Goal: Information Seeking & Learning: Learn about a topic

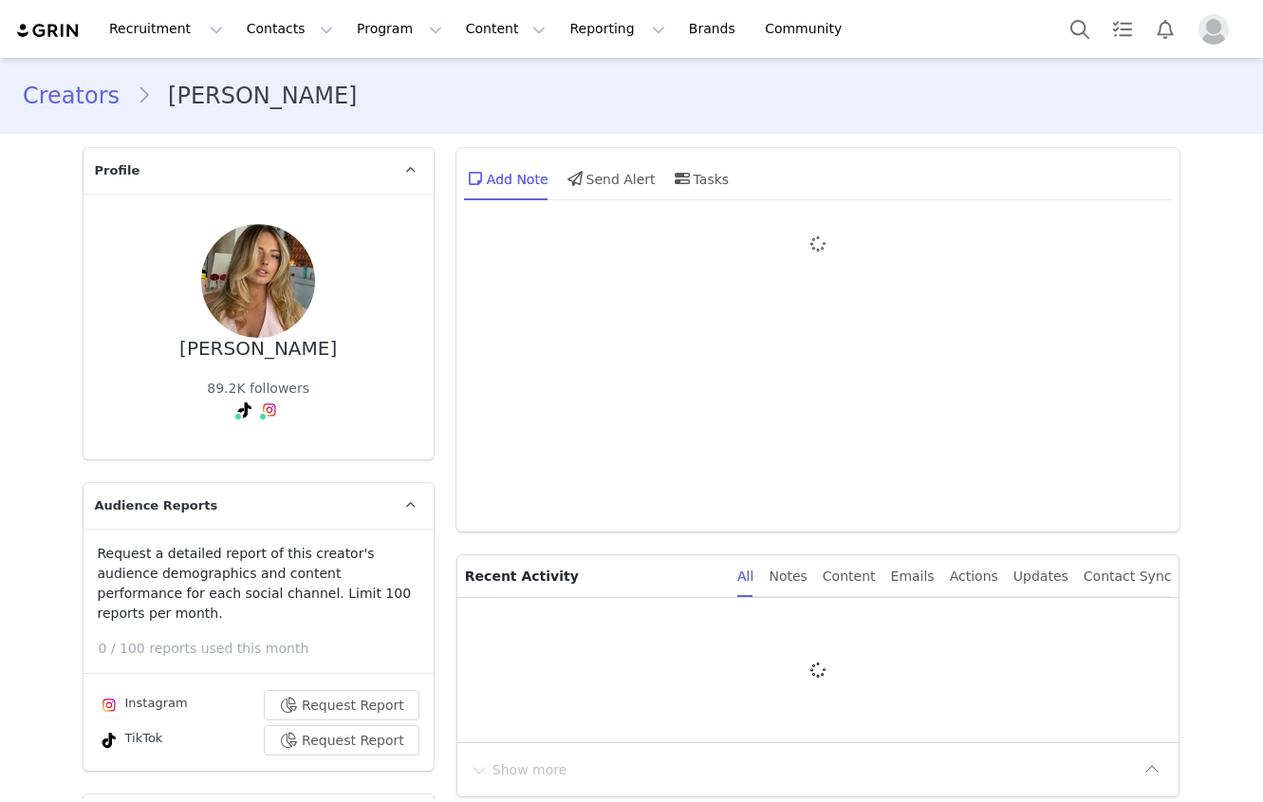
type input "+1 ([GEOGRAPHIC_DATA])"
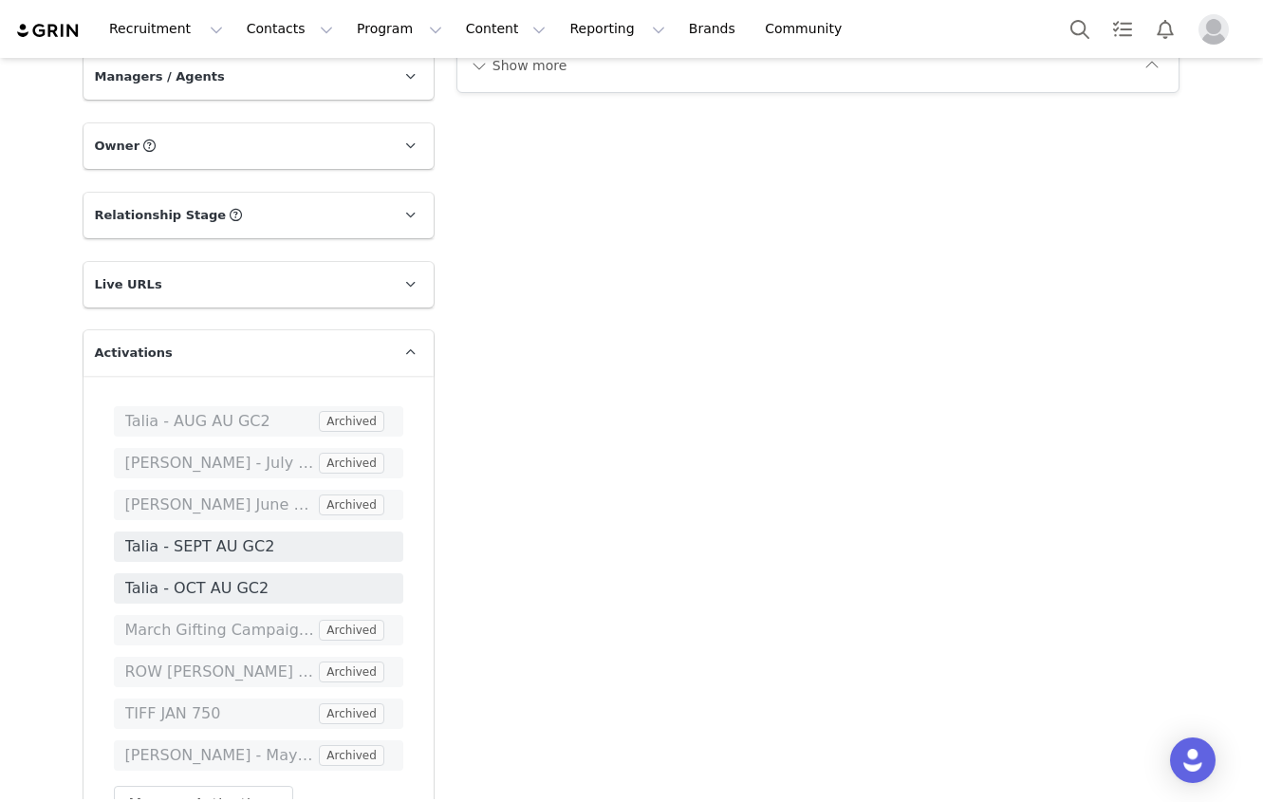
scroll to position [2723, 0]
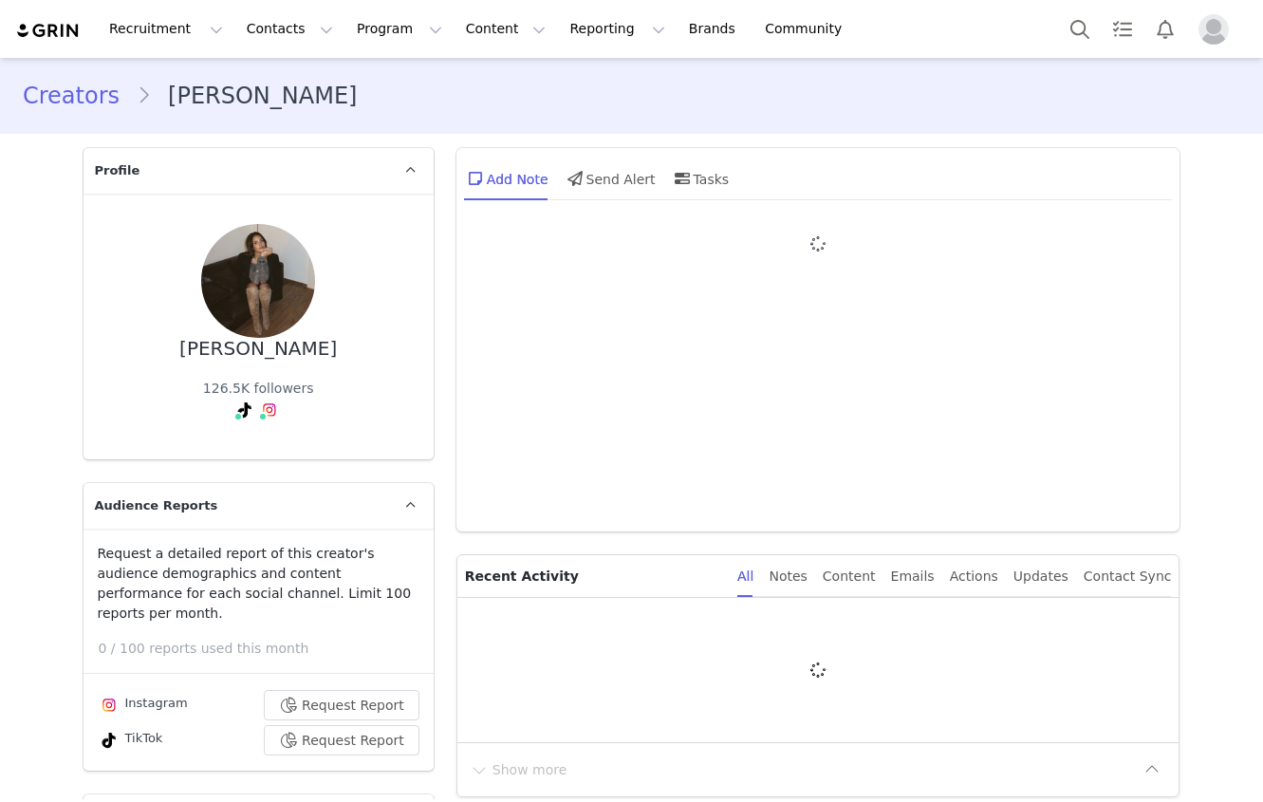
type input "+1 ([GEOGRAPHIC_DATA])"
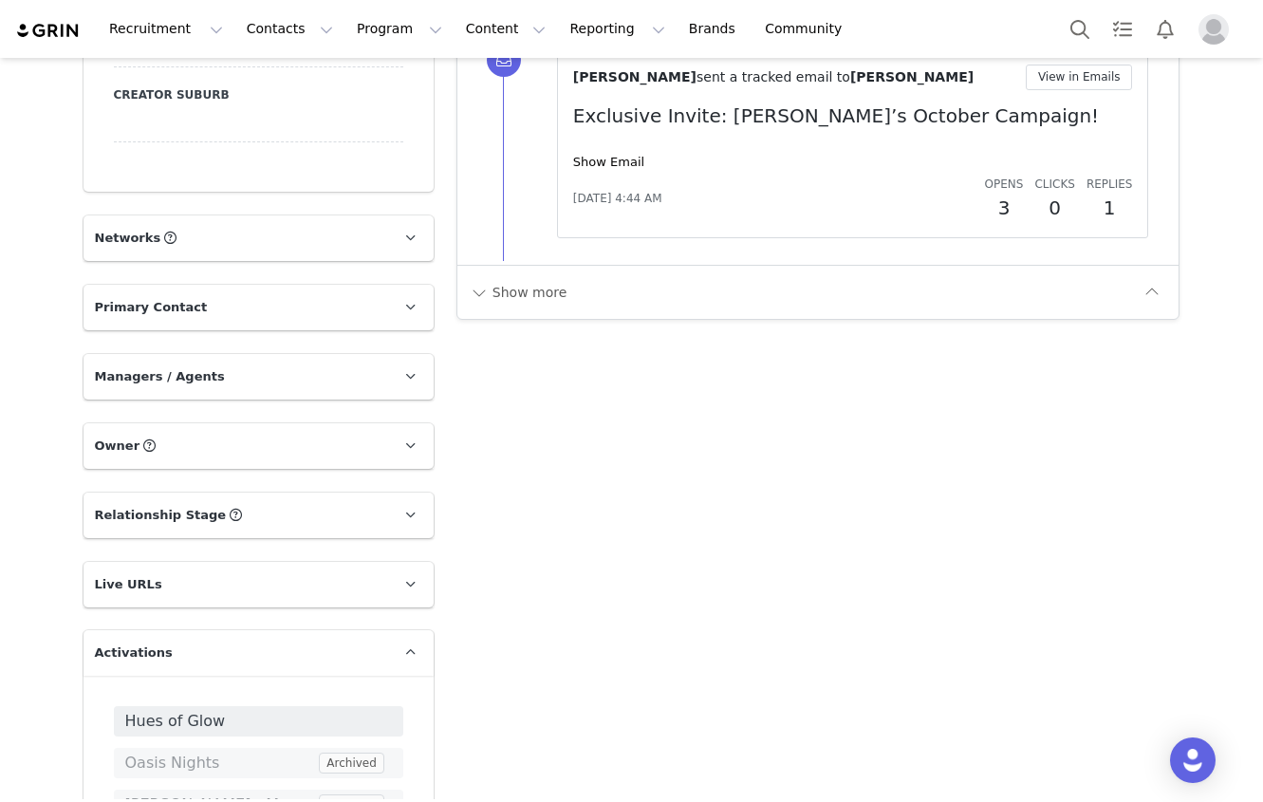
scroll to position [2639, 0]
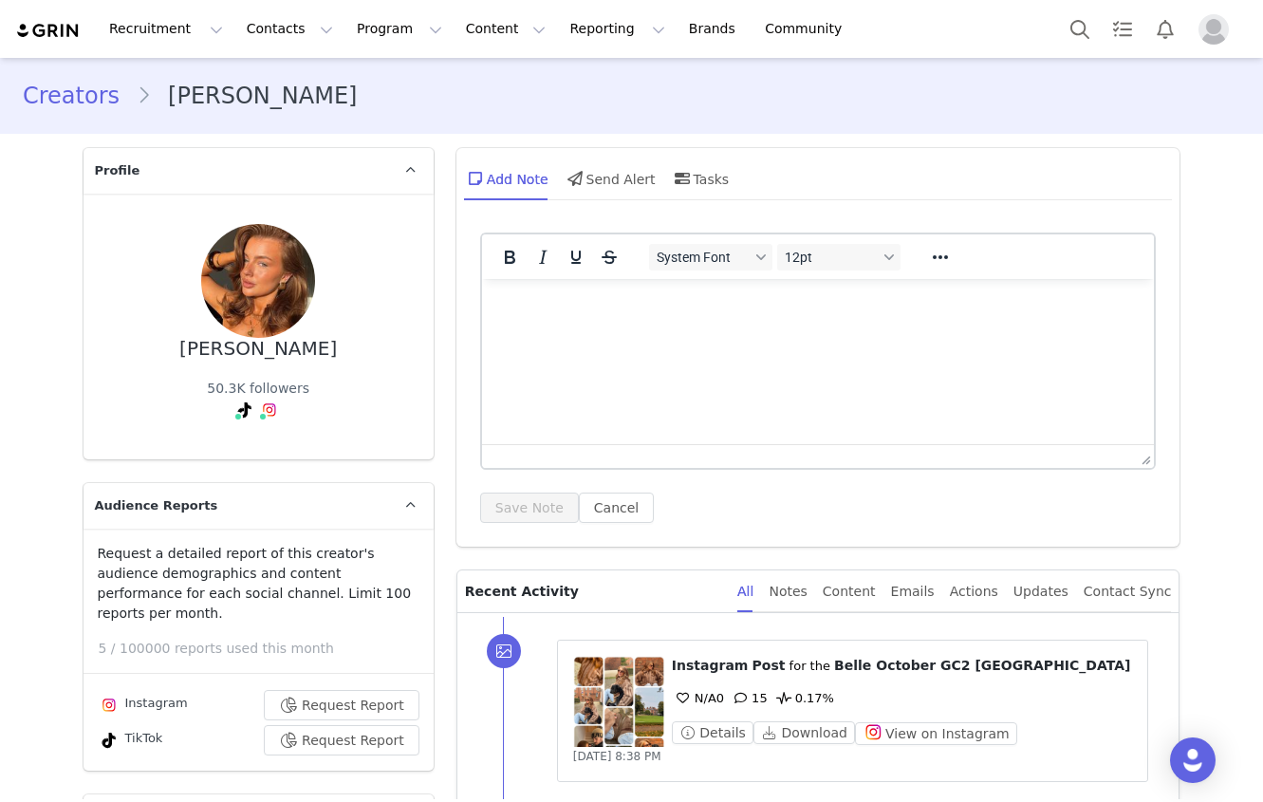
type input "+1 ([GEOGRAPHIC_DATA])"
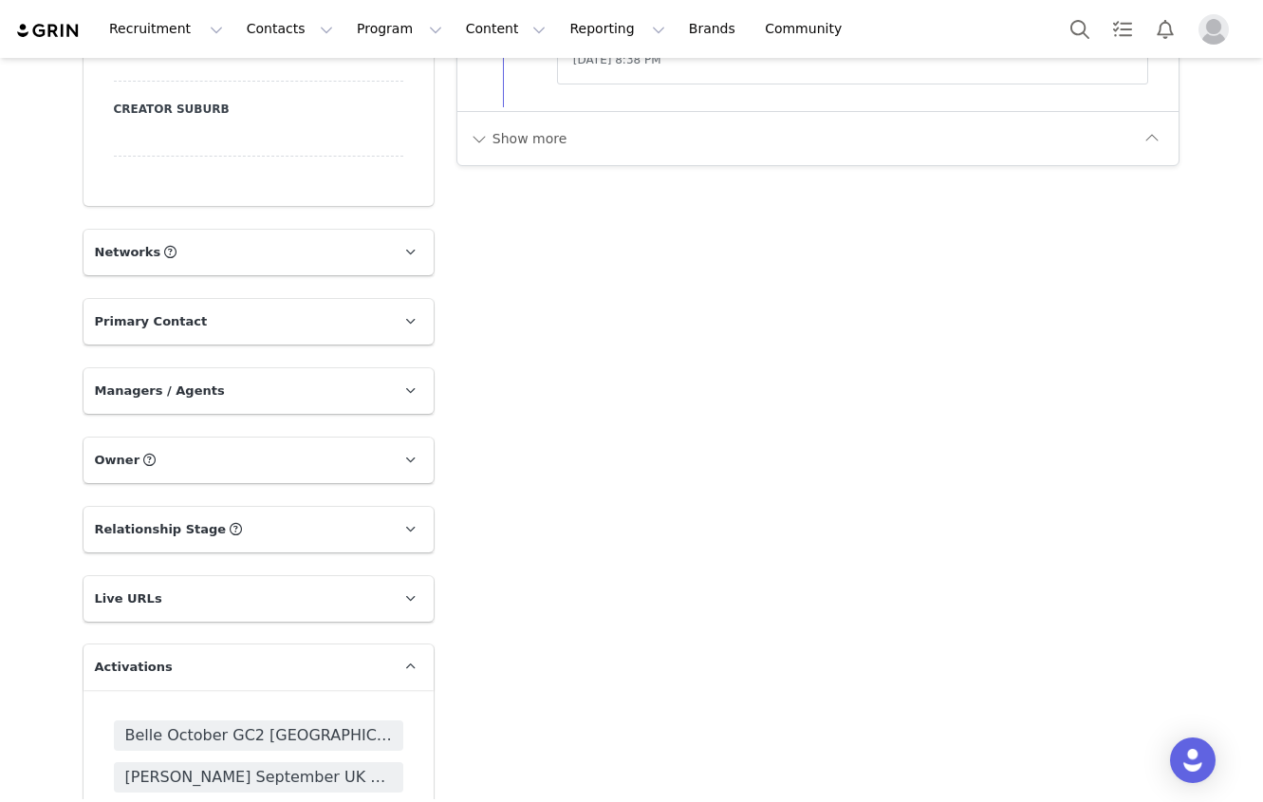
scroll to position [2382, 0]
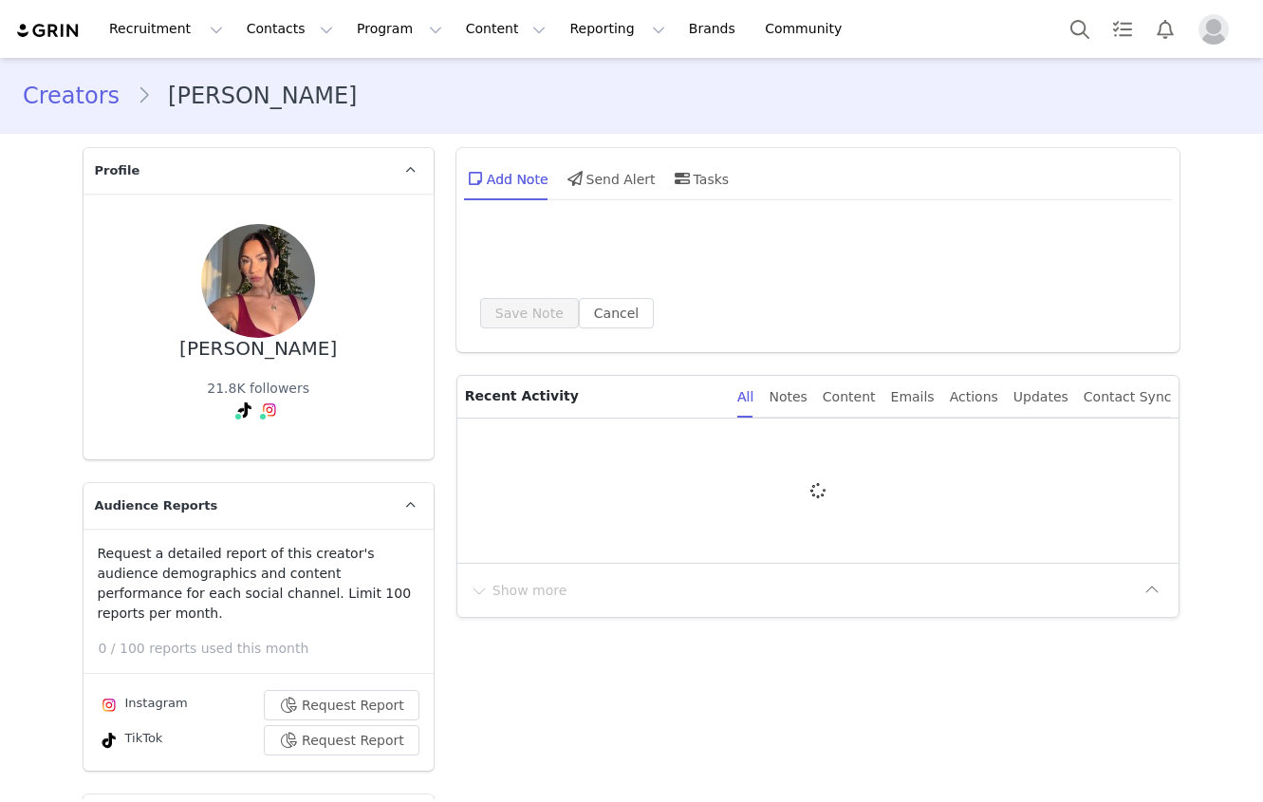
type input "+1 ([GEOGRAPHIC_DATA])"
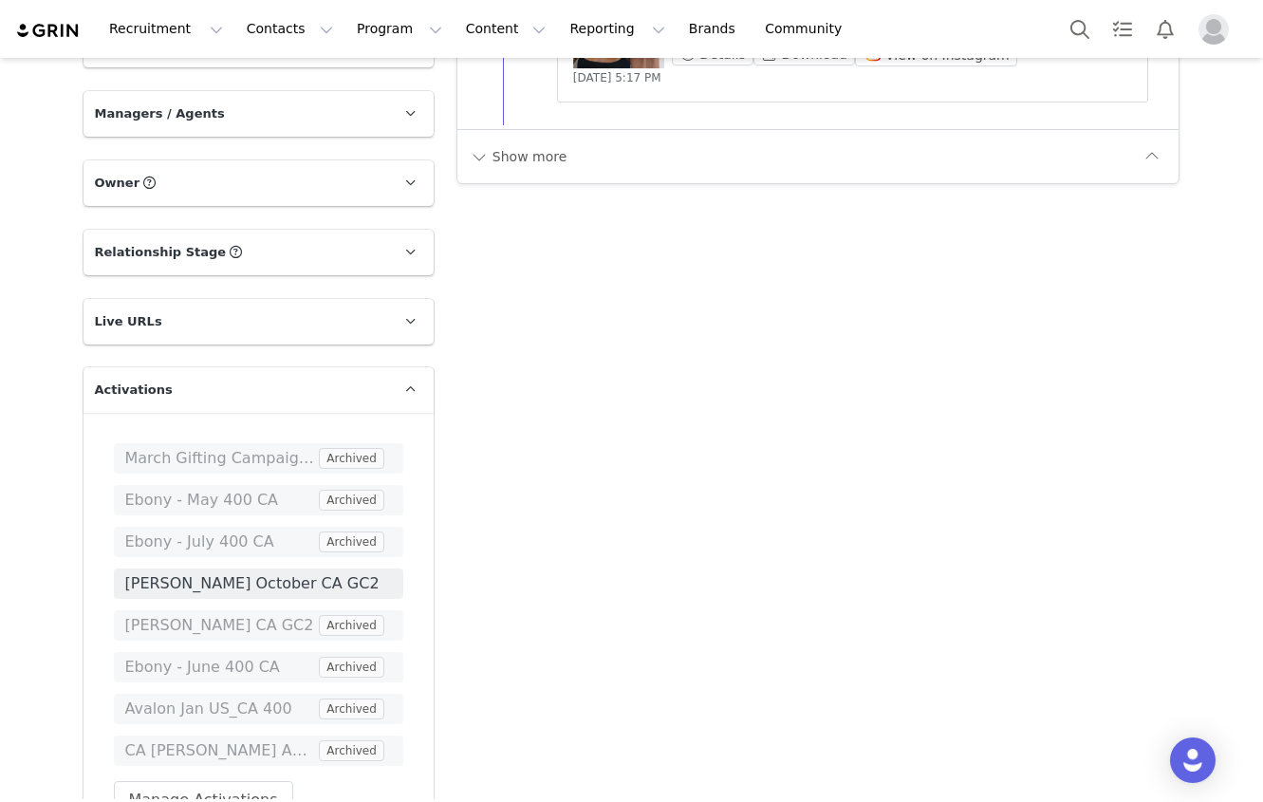
scroll to position [2662, 0]
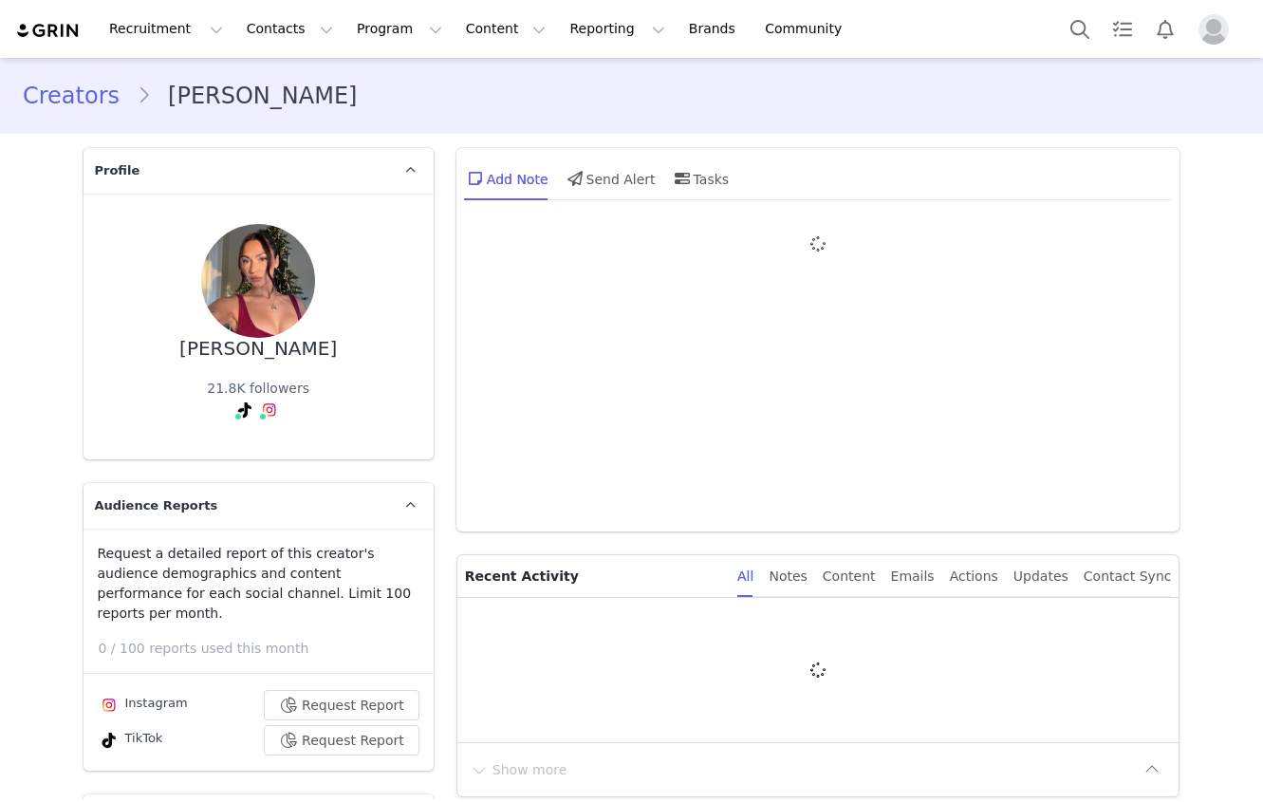
type input "+1 ([GEOGRAPHIC_DATA])"
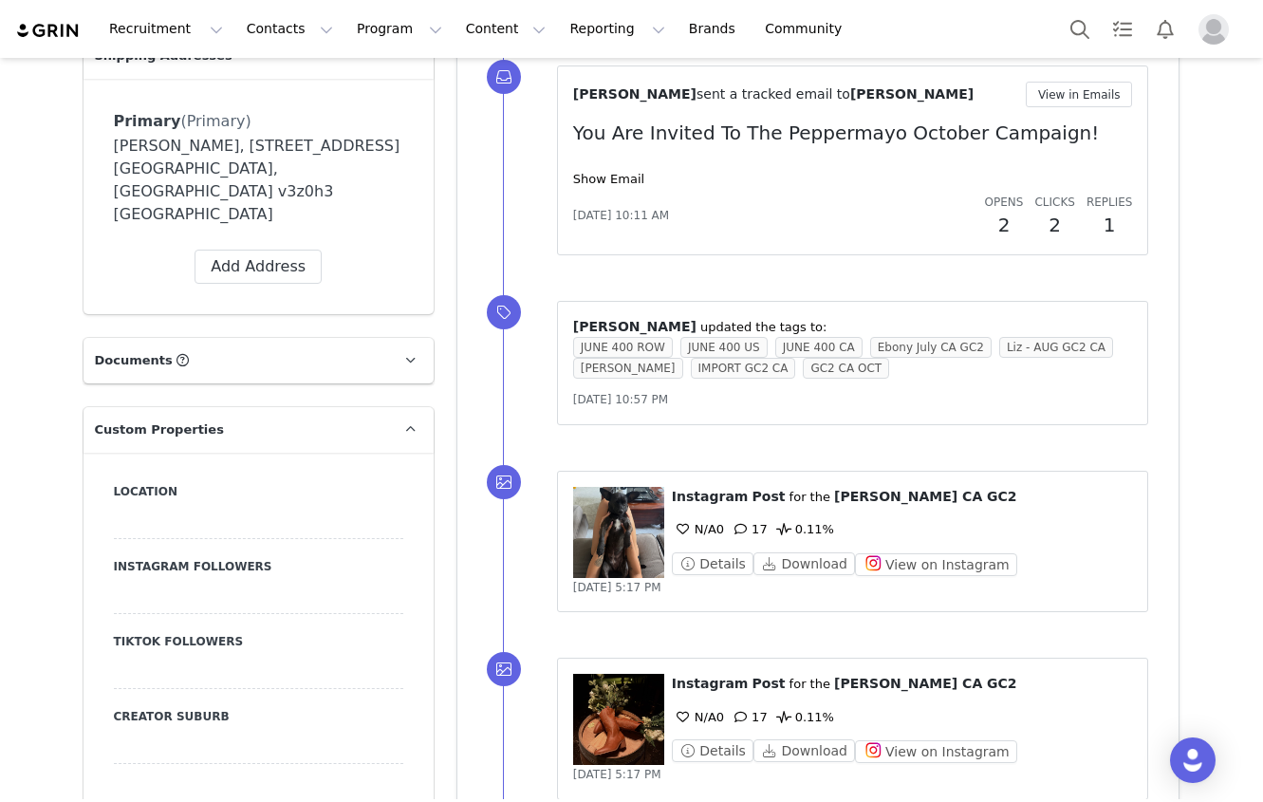
scroll to position [1800, 0]
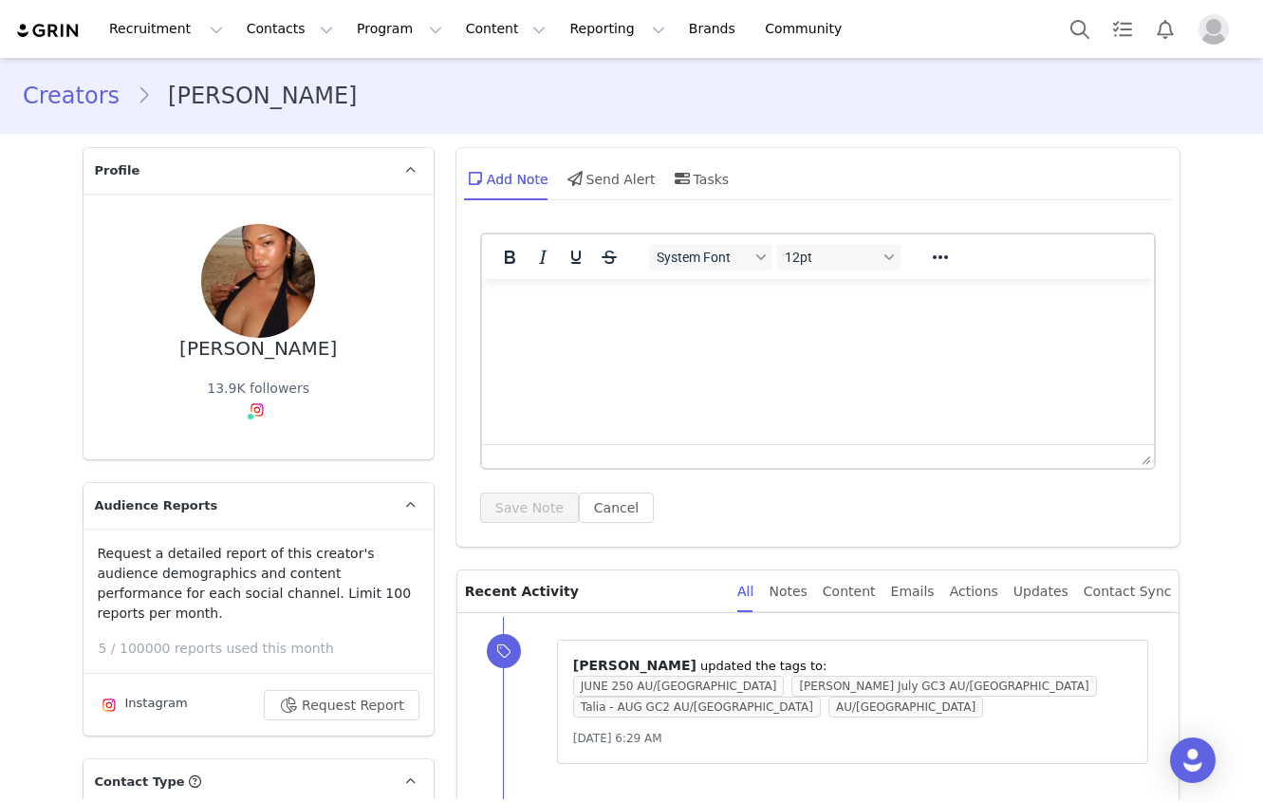
type input "+1 ([GEOGRAPHIC_DATA])"
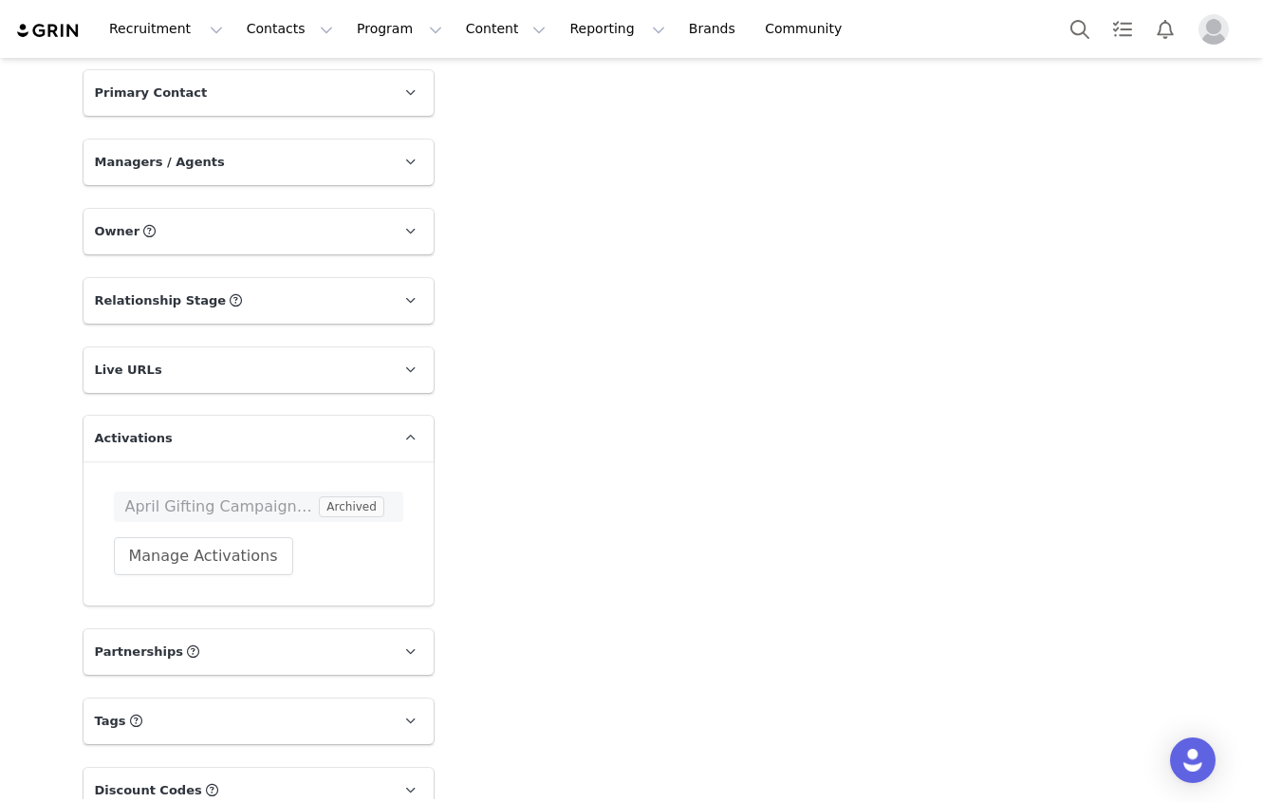
scroll to position [2486, 0]
